Goal: Find contact information: Find contact information

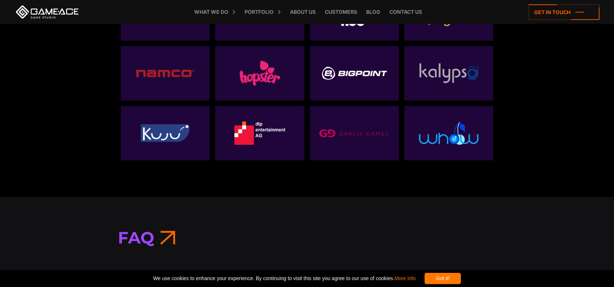
scroll to position [2395, 0]
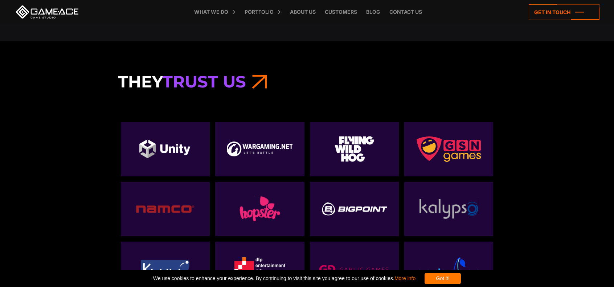
click at [260, 148] on img at bounding box center [260, 149] width 66 height 15
drag, startPoint x: 235, startPoint y: 137, endPoint x: 283, endPoint y: 142, distance: 48.5
click at [281, 143] on div at bounding box center [259, 149] width 89 height 54
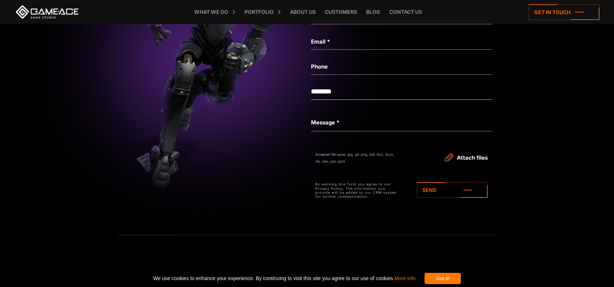
scroll to position [3048, 0]
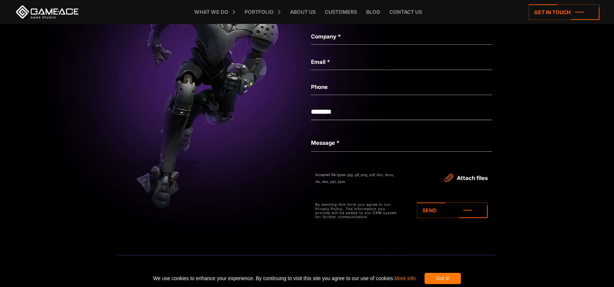
click at [349, 106] on select "**********" at bounding box center [401, 112] width 181 height 16
click at [268, 134] on img at bounding box center [213, 71] width 1890 height 353
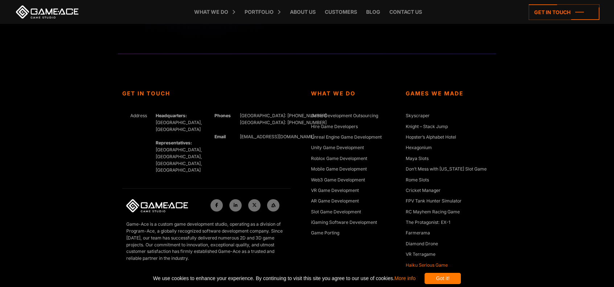
scroll to position [3247, 0]
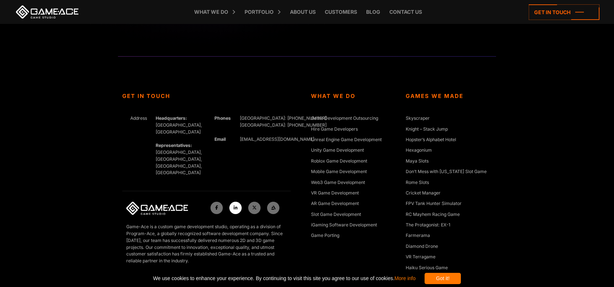
click at [232, 202] on link at bounding box center [235, 208] width 12 height 12
drag, startPoint x: 295, startPoint y: 138, endPoint x: 239, endPoint y: 138, distance: 55.9
click at [239, 138] on div "Get In Touch Address Headquarters: [GEOGRAPHIC_DATA], Cyprus Representatives: […" at bounding box center [212, 197] width 189 height 209
copy link "[EMAIL_ADDRESS][DOMAIN_NAME]"
